Goal: Task Accomplishment & Management: Use online tool/utility

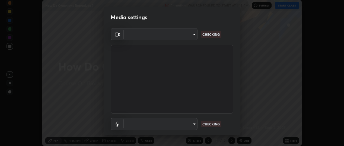
scroll to position [146, 343]
type input "d433ed813fb4edee8c11d5c728848fb9fc852375dd73a9997fb19bdb6919e816"
type input "communications"
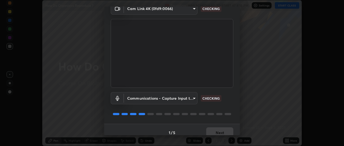
scroll to position [32, 0]
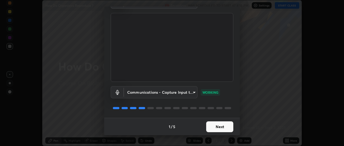
click at [215, 129] on button "Next" at bounding box center [219, 126] width 27 height 11
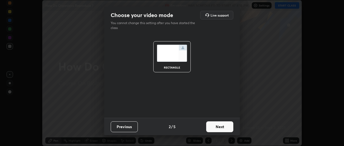
scroll to position [0, 0]
click at [218, 128] on button "Next" at bounding box center [219, 126] width 27 height 11
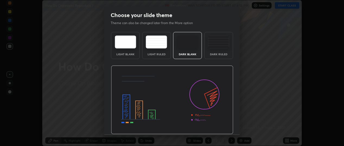
click at [218, 128] on img at bounding box center [172, 100] width 122 height 69
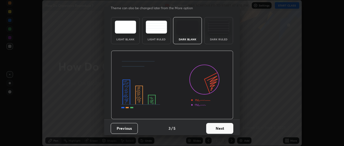
scroll to position [17, 0]
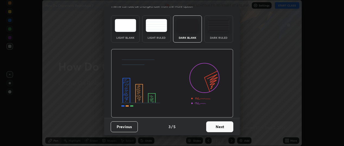
click at [220, 127] on button "Next" at bounding box center [219, 126] width 27 height 11
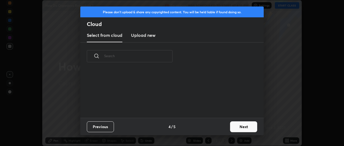
scroll to position [0, 0]
click at [236, 127] on button "Next" at bounding box center [243, 126] width 27 height 11
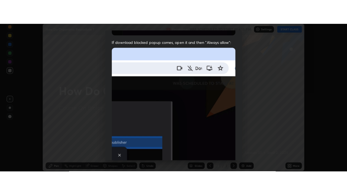
scroll to position [142, 0]
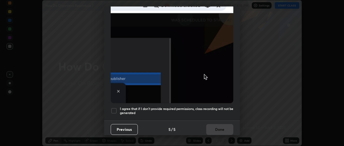
click at [113, 109] on div at bounding box center [114, 111] width 7 height 7
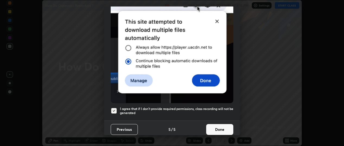
click at [216, 126] on button "Done" at bounding box center [219, 129] width 27 height 11
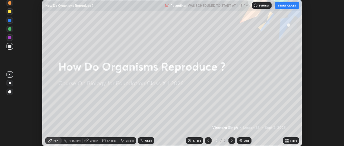
click at [287, 6] on button "START CLASS" at bounding box center [287, 5] width 24 height 7
click at [291, 141] on div "More" at bounding box center [293, 140] width 7 height 3
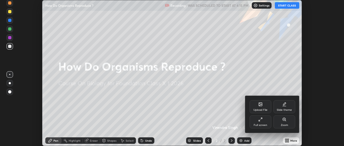
click at [261, 122] on div "Full screen" at bounding box center [260, 121] width 22 height 13
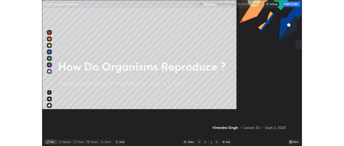
scroll to position [195, 347]
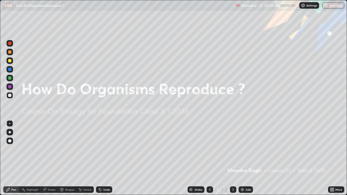
click at [252, 146] on div "Add" at bounding box center [246, 189] width 14 height 7
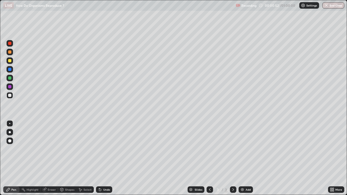
click at [10, 77] on div at bounding box center [9, 77] width 3 height 3
click at [85, 146] on div "Select" at bounding box center [87, 189] width 8 height 3
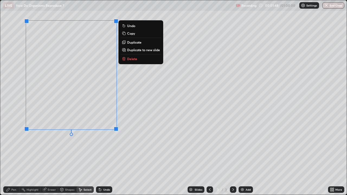
click at [136, 43] on p "Duplicate" at bounding box center [134, 42] width 14 height 4
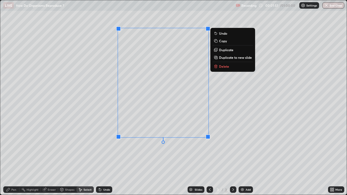
click at [165, 146] on div "0 ° Undo Copy Duplicate Duplicate to new slide Delete" at bounding box center [173, 97] width 346 height 195
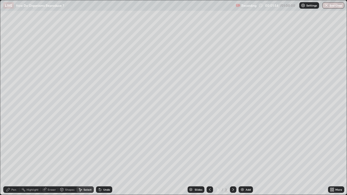
click at [81, 146] on icon at bounding box center [80, 190] width 4 height 4
click at [83, 146] on div "Select" at bounding box center [84, 189] width 17 height 7
click at [12, 146] on div "Pen" at bounding box center [13, 189] width 5 height 3
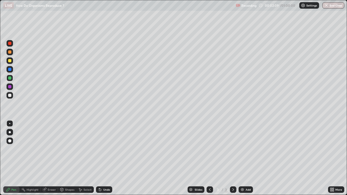
click at [84, 146] on div "Select" at bounding box center [87, 189] width 8 height 3
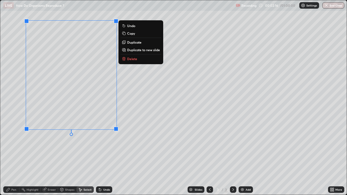
click at [135, 43] on p "Duplicate" at bounding box center [134, 42] width 14 height 4
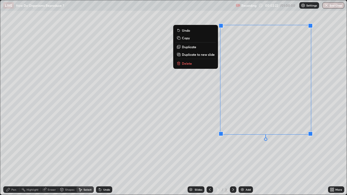
click at [86, 146] on div "Select" at bounding box center [87, 189] width 8 height 3
click at [243, 146] on div "0 ° Undo Copy Duplicate Duplicate to new slide Delete" at bounding box center [173, 97] width 346 height 195
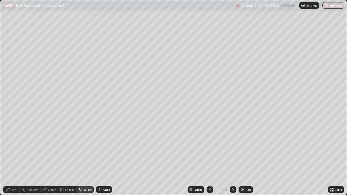
click at [15, 146] on div "Pen" at bounding box center [13, 189] width 5 height 3
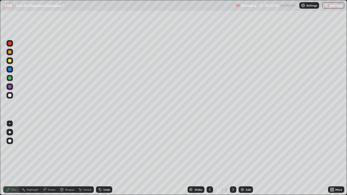
click at [54, 146] on div "Eraser" at bounding box center [52, 189] width 8 height 3
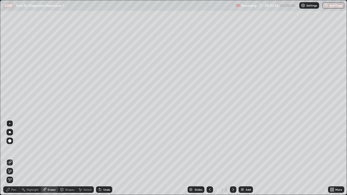
click at [12, 146] on div "Pen" at bounding box center [11, 189] width 16 height 7
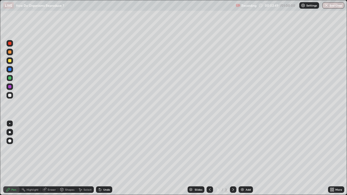
click at [49, 146] on div "Eraser" at bounding box center [52, 189] width 8 height 3
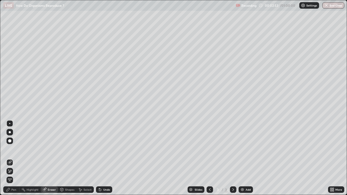
click at [13, 146] on div "Pen" at bounding box center [13, 189] width 5 height 3
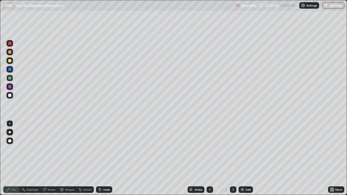
click at [67, 146] on div "Shapes" at bounding box center [69, 189] width 9 height 3
click at [105, 146] on div "Undo" at bounding box center [104, 189] width 16 height 7
click at [86, 146] on div "Select" at bounding box center [87, 189] width 8 height 3
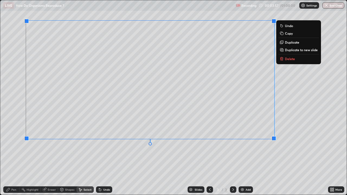
click at [252, 146] on div "0 ° Undo Copy Duplicate Duplicate to new slide Delete" at bounding box center [173, 97] width 346 height 195
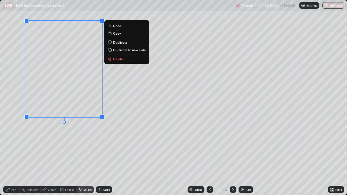
click at [120, 43] on p "Duplicate" at bounding box center [120, 42] width 14 height 4
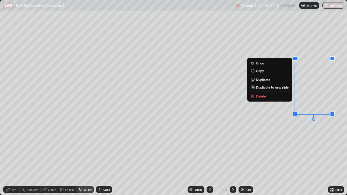
click at [301, 136] on div "0 ° Undo Copy Duplicate Duplicate to new slide Delete" at bounding box center [173, 97] width 346 height 195
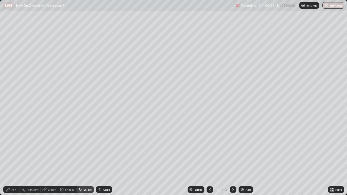
click at [15, 146] on div "Pen" at bounding box center [13, 189] width 5 height 3
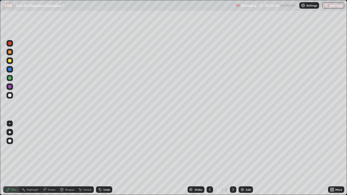
click at [50, 146] on div "Eraser" at bounding box center [52, 189] width 8 height 3
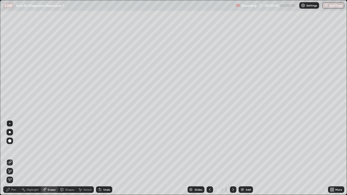
click at [17, 146] on div "Pen" at bounding box center [11, 189] width 16 height 7
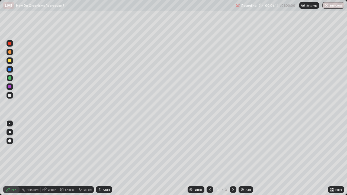
click at [12, 133] on div at bounding box center [10, 132] width 7 height 7
click at [12, 96] on div at bounding box center [10, 95] width 7 height 7
click at [83, 146] on div "Select" at bounding box center [87, 189] width 8 height 3
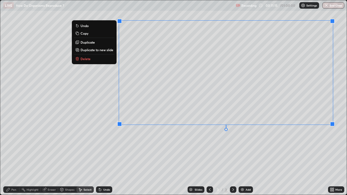
click at [108, 146] on div "0 ° Undo Copy Duplicate Duplicate to new slide Delete" at bounding box center [173, 97] width 346 height 195
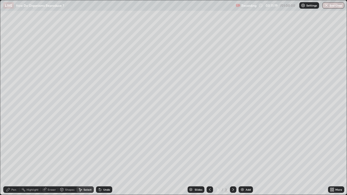
click at [11, 146] on div "Pen" at bounding box center [11, 189] width 16 height 7
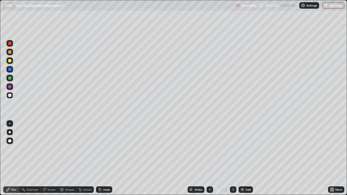
click at [103, 146] on div "Undo" at bounding box center [106, 189] width 7 height 3
click at [104, 146] on div "Undo" at bounding box center [106, 189] width 7 height 3
click at [103, 146] on div "Undo" at bounding box center [106, 189] width 7 height 3
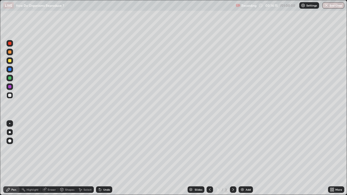
click at [103, 146] on div "Undo" at bounding box center [106, 189] width 7 height 3
click at [243, 146] on img at bounding box center [242, 190] width 4 height 4
click at [209, 146] on icon at bounding box center [210, 190] width 4 height 4
click at [233, 146] on icon at bounding box center [233, 190] width 4 height 4
click at [210, 146] on icon at bounding box center [210, 190] width 4 height 4
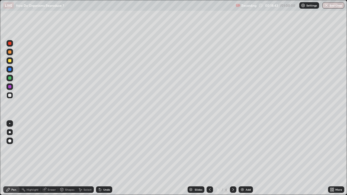
click at [232, 146] on icon at bounding box center [233, 190] width 4 height 4
click at [10, 52] on div at bounding box center [9, 51] width 3 height 3
click at [10, 96] on div at bounding box center [9, 95] width 3 height 3
click at [12, 79] on div at bounding box center [10, 78] width 7 height 7
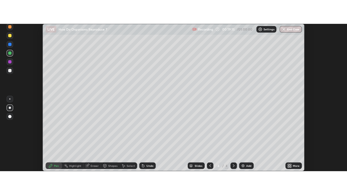
scroll to position [26961, 26763]
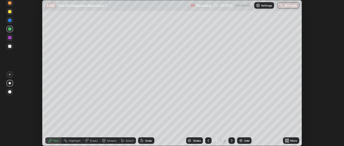
click at [288, 141] on icon at bounding box center [287, 141] width 4 height 4
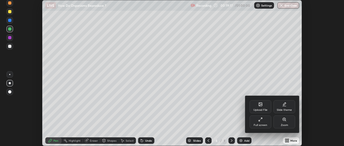
click at [263, 124] on div "Full screen" at bounding box center [260, 125] width 14 height 3
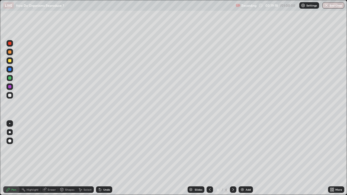
scroll to position [195, 347]
click at [11, 61] on div at bounding box center [10, 60] width 7 height 7
click at [12, 78] on div at bounding box center [10, 78] width 7 height 7
click at [8, 60] on div at bounding box center [10, 60] width 7 height 7
click at [12, 78] on div at bounding box center [10, 78] width 7 height 7
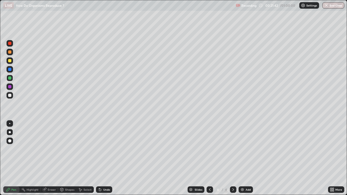
click at [12, 79] on div at bounding box center [10, 78] width 7 height 7
click at [10, 61] on div at bounding box center [9, 60] width 3 height 3
click at [104, 146] on div "Undo" at bounding box center [106, 189] width 7 height 3
click at [12, 79] on div at bounding box center [10, 78] width 7 height 7
click at [89, 146] on div "Select" at bounding box center [84, 189] width 17 height 7
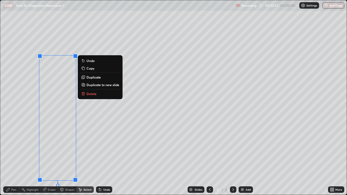
click at [92, 78] on p "Duplicate" at bounding box center [93, 77] width 14 height 4
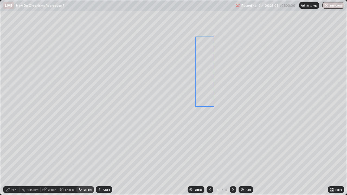
click at [203, 73] on div "0 ° Undo Copy Duplicate Duplicate to new slide Delete" at bounding box center [173, 97] width 346 height 195
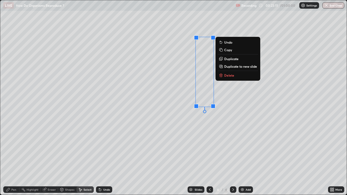
click at [233, 59] on p "Duplicate" at bounding box center [231, 59] width 14 height 4
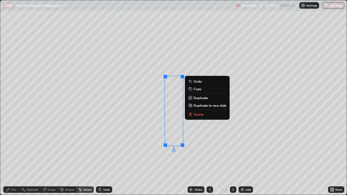
click at [201, 97] on p "Duplicate" at bounding box center [201, 98] width 14 height 4
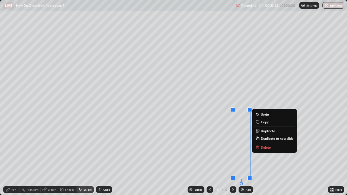
click at [30, 100] on div "0 ° Undo Copy Duplicate Duplicate to new slide Delete" at bounding box center [173, 97] width 346 height 195
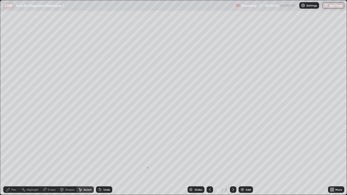
click at [149, 146] on div "0 ° Undo Copy Duplicate Duplicate to new slide Delete" at bounding box center [173, 97] width 346 height 195
click at [14, 146] on div "Pen" at bounding box center [11, 189] width 16 height 7
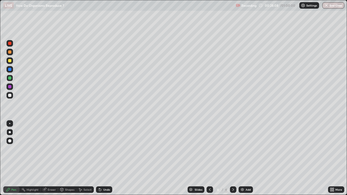
click at [11, 62] on div at bounding box center [9, 60] width 3 height 3
click at [105, 146] on div "Undo" at bounding box center [104, 189] width 16 height 7
click at [105, 146] on div "Undo" at bounding box center [106, 189] width 7 height 3
click at [106, 146] on div "Undo" at bounding box center [106, 189] width 7 height 3
click at [105, 146] on div "Undo" at bounding box center [106, 189] width 7 height 3
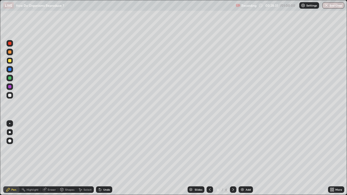
click at [106, 146] on div "Undo" at bounding box center [104, 189] width 16 height 7
click at [104, 146] on div "Undo" at bounding box center [106, 189] width 7 height 3
click at [245, 146] on div "Add" at bounding box center [246, 189] width 14 height 7
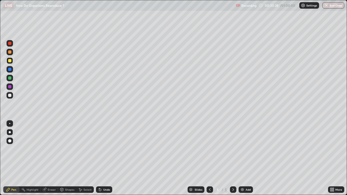
click at [9, 55] on div at bounding box center [10, 52] width 7 height 7
click at [12, 97] on div at bounding box center [10, 95] width 7 height 7
click at [12, 79] on div at bounding box center [10, 78] width 7 height 7
click at [86, 146] on div "Select" at bounding box center [87, 189] width 8 height 3
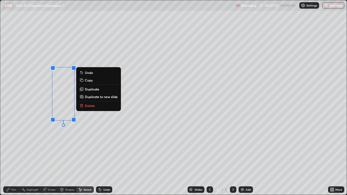
click at [40, 127] on div "0 ° Undo Copy Duplicate Duplicate to new slide Delete" at bounding box center [173, 97] width 346 height 195
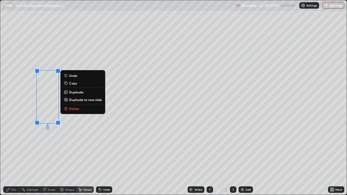
click at [41, 145] on div "0 ° Undo Copy Duplicate Duplicate to new slide Delete" at bounding box center [173, 97] width 346 height 195
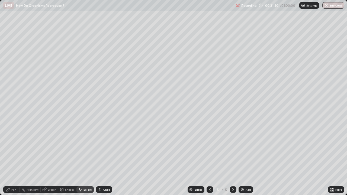
click at [15, 146] on div "Pen" at bounding box center [13, 189] width 5 height 3
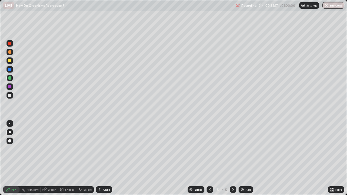
click at [12, 61] on div at bounding box center [10, 60] width 7 height 7
click at [85, 146] on div "Select" at bounding box center [87, 189] width 8 height 3
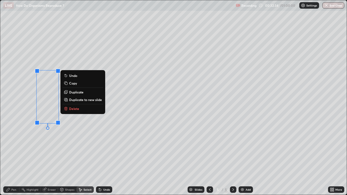
click at [73, 93] on p "Duplicate" at bounding box center [76, 92] width 14 height 4
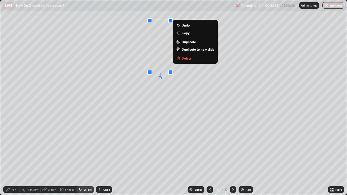
click at [188, 43] on p "Duplicate" at bounding box center [189, 42] width 14 height 4
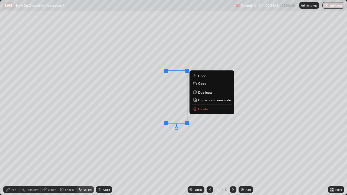
click at [208, 93] on p "Duplicate" at bounding box center [205, 92] width 14 height 4
click at [179, 143] on div "0 ° Undo Copy Duplicate Duplicate to new slide Delete" at bounding box center [173, 97] width 346 height 195
click at [158, 110] on div "0 ° Undo Copy Duplicate Duplicate to new slide Delete" at bounding box center [173, 97] width 346 height 195
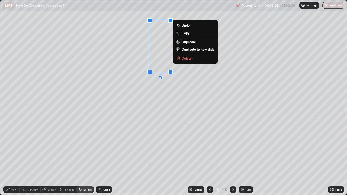
click at [159, 74] on div "0 ° Undo Copy Duplicate Duplicate to new slide Delete" at bounding box center [173, 97] width 346 height 195
click at [147, 73] on div "0 ° Undo Copy Duplicate Duplicate to new slide Delete" at bounding box center [173, 97] width 346 height 195
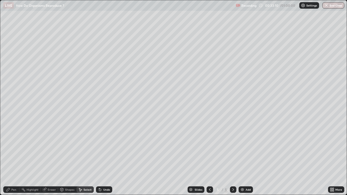
click at [52, 146] on div "Eraser" at bounding box center [52, 189] width 8 height 3
click at [15, 146] on div "Pen" at bounding box center [13, 189] width 5 height 3
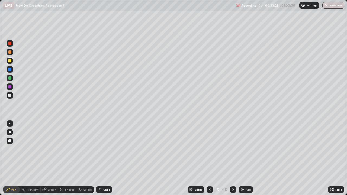
click at [105, 146] on div "Undo" at bounding box center [106, 189] width 7 height 3
click at [11, 79] on div at bounding box center [10, 78] width 7 height 7
click at [14, 146] on div "Pen" at bounding box center [13, 189] width 5 height 3
click at [11, 61] on div at bounding box center [9, 60] width 3 height 3
click at [52, 146] on div "Eraser" at bounding box center [52, 189] width 8 height 3
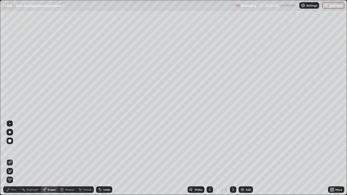
click at [14, 146] on div "Pen" at bounding box center [11, 189] width 16 height 7
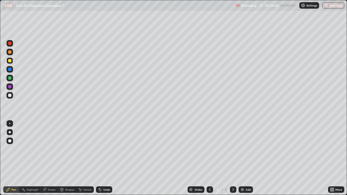
click at [51, 146] on div "Eraser" at bounding box center [49, 189] width 17 height 7
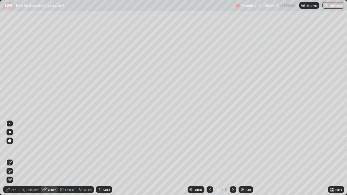
click at [14, 146] on div "Pen" at bounding box center [11, 189] width 16 height 7
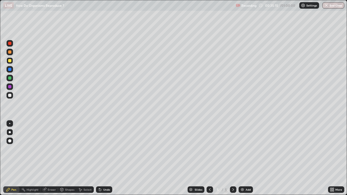
click at [83, 146] on div "Select" at bounding box center [84, 189] width 17 height 7
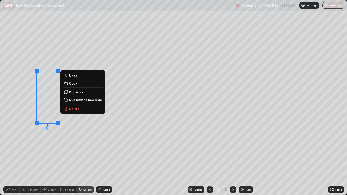
click at [77, 92] on p "Duplicate" at bounding box center [76, 92] width 14 height 4
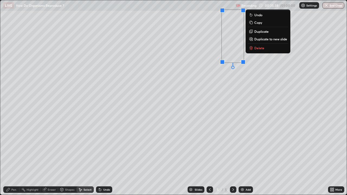
click at [262, 33] on p "Duplicate" at bounding box center [261, 31] width 14 height 4
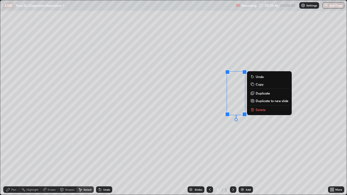
click at [264, 92] on p "Duplicate" at bounding box center [263, 93] width 14 height 4
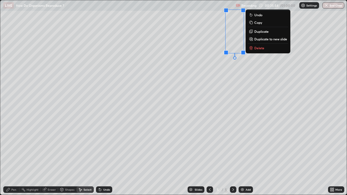
click at [259, 85] on div "0 ° Undo Copy Duplicate Duplicate to new slide Delete" at bounding box center [173, 97] width 346 height 195
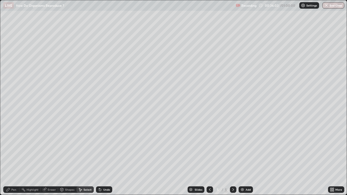
click at [11, 146] on div "Pen" at bounding box center [13, 189] width 5 height 3
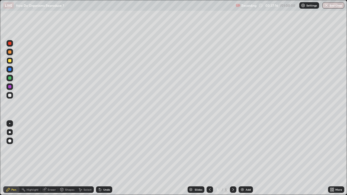
click at [11, 53] on div at bounding box center [10, 52] width 7 height 7
click at [10, 60] on div at bounding box center [9, 60] width 3 height 3
click at [53, 146] on div "Eraser" at bounding box center [52, 189] width 8 height 3
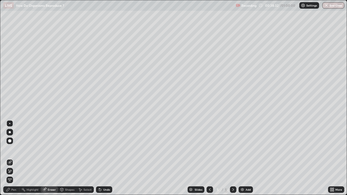
click at [15, 146] on div "Pen" at bounding box center [13, 189] width 5 height 3
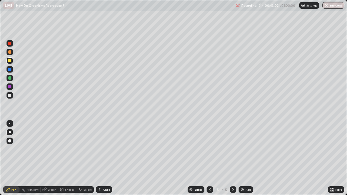
click at [247, 146] on div "Add" at bounding box center [248, 189] width 5 height 3
click at [11, 97] on div at bounding box center [10, 95] width 7 height 7
click at [12, 54] on div at bounding box center [10, 52] width 7 height 7
click at [11, 60] on div at bounding box center [9, 60] width 3 height 3
click at [11, 62] on div at bounding box center [10, 60] width 7 height 7
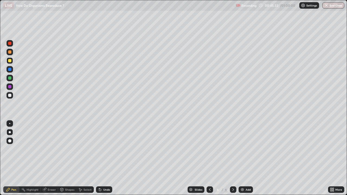
click at [104, 146] on div "Undo" at bounding box center [106, 189] width 7 height 3
click at [10, 52] on div at bounding box center [9, 51] width 3 height 3
click at [13, 77] on div at bounding box center [10, 78] width 7 height 7
click at [54, 146] on div "Eraser" at bounding box center [52, 189] width 8 height 3
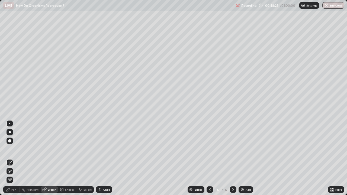
click at [17, 146] on div "Pen" at bounding box center [11, 189] width 16 height 7
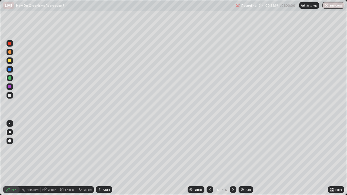
click at [249, 146] on div "Add" at bounding box center [248, 189] width 5 height 3
click at [12, 95] on div at bounding box center [10, 95] width 7 height 7
click at [333, 5] on button "End Class" at bounding box center [333, 5] width 21 height 7
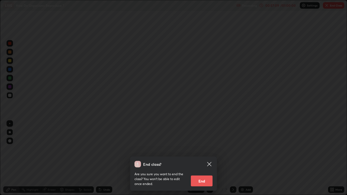
click at [205, 146] on button "End" at bounding box center [202, 181] width 22 height 11
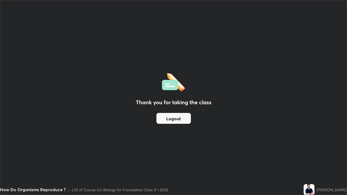
click at [166, 120] on button "Logout" at bounding box center [173, 118] width 34 height 11
